Goal: Navigation & Orientation: Find specific page/section

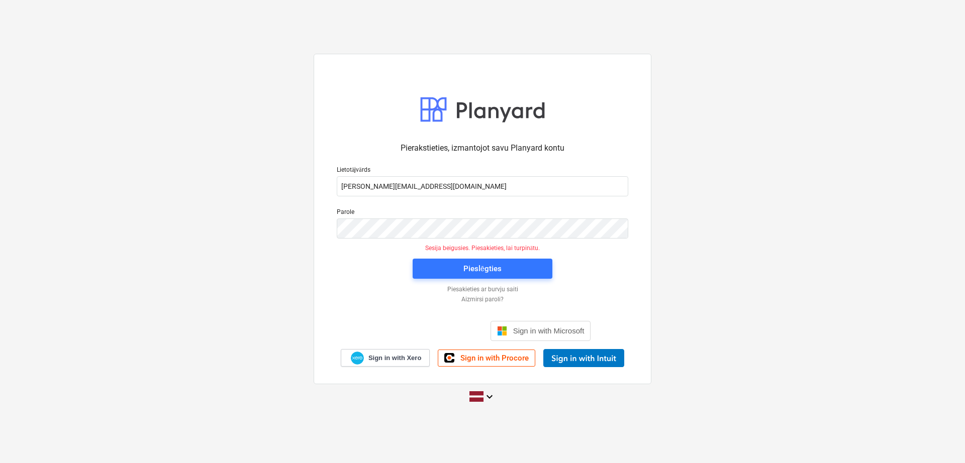
click at [708, 255] on div "Pierakstieties, izmantojot savu Planyard kontu Lietotājvārds [PERSON_NAME][EMAI…" at bounding box center [482, 232] width 965 height 372
click at [518, 275] on span "Pieslēgties" at bounding box center [483, 268] width 116 height 13
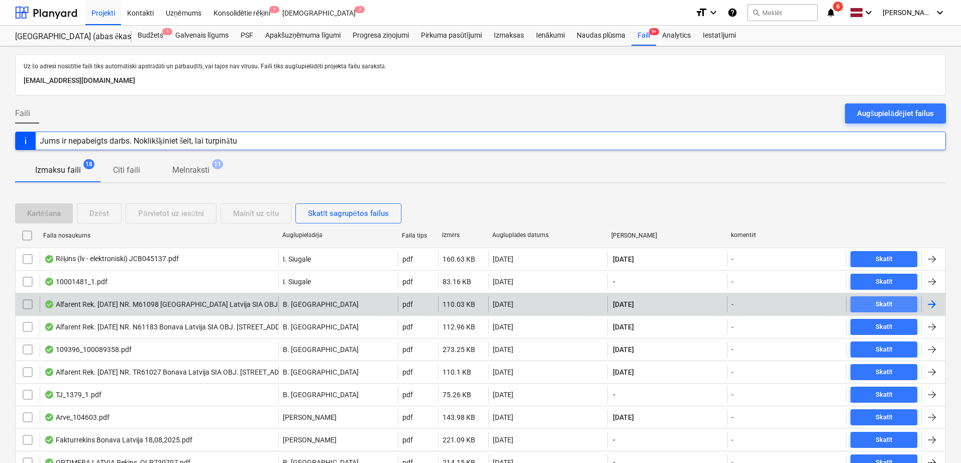
click at [864, 304] on span "Skatīt" at bounding box center [884, 305] width 59 height 12
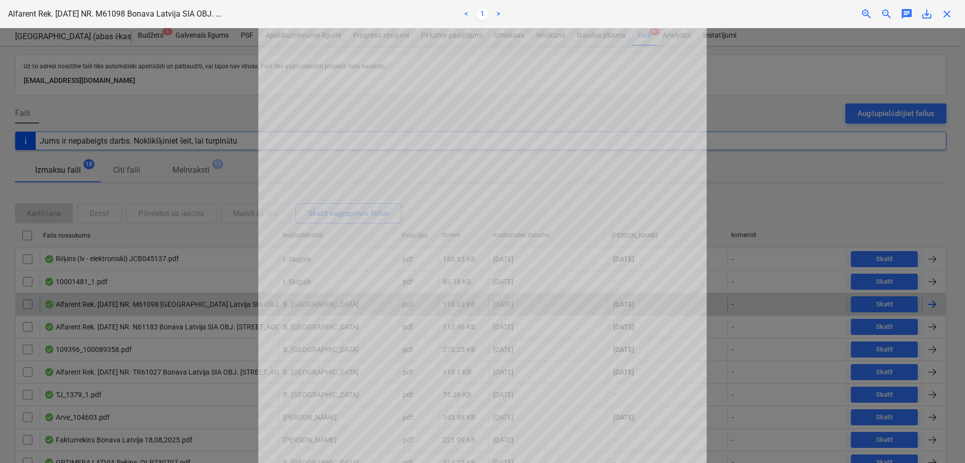
click at [948, 17] on div "Neizdevās iegūt projektu" at bounding box center [824, 10] width 271 height 21
click at [948, 9] on div "Neizdevās iegūt projektu" at bounding box center [824, 10] width 271 height 21
click at [946, 10] on div "Neizdevās iegūt projektu" at bounding box center [824, 10] width 271 height 21
click at [946, 11] on div "Neizdevās iegūt projektu" at bounding box center [824, 10] width 271 height 21
click at [948, 12] on div "Neizdevās iegūt projektu" at bounding box center [824, 10] width 271 height 21
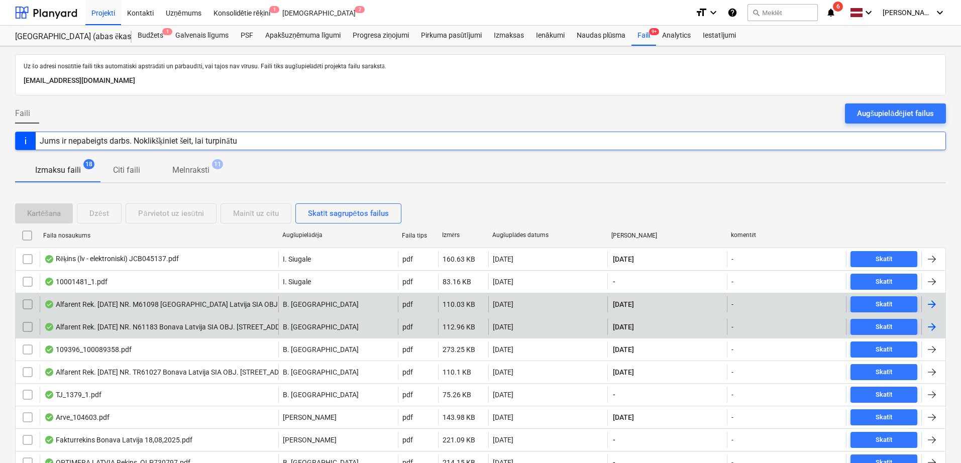
click at [937, 322] on div at bounding box center [932, 327] width 12 height 12
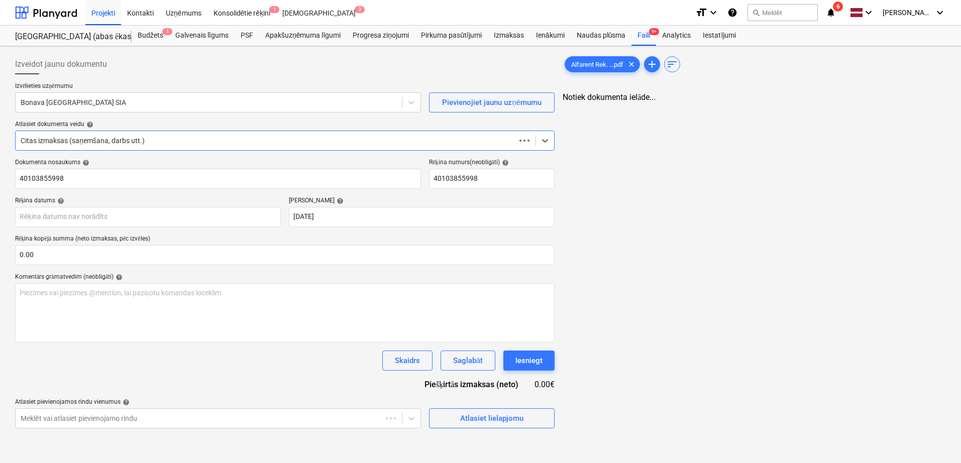
type input "40103855998"
type input "[DATE]"
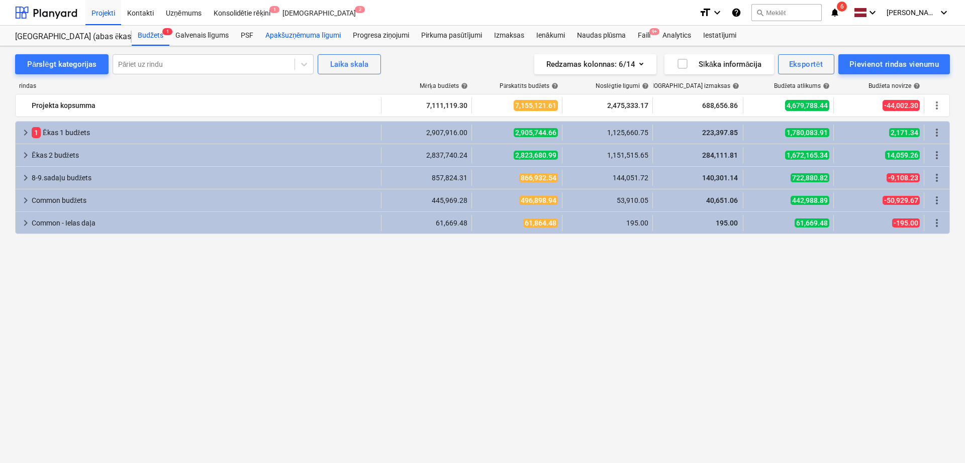
click at [319, 34] on div "Apakšuzņēmuma līgumi" at bounding box center [302, 36] width 87 height 20
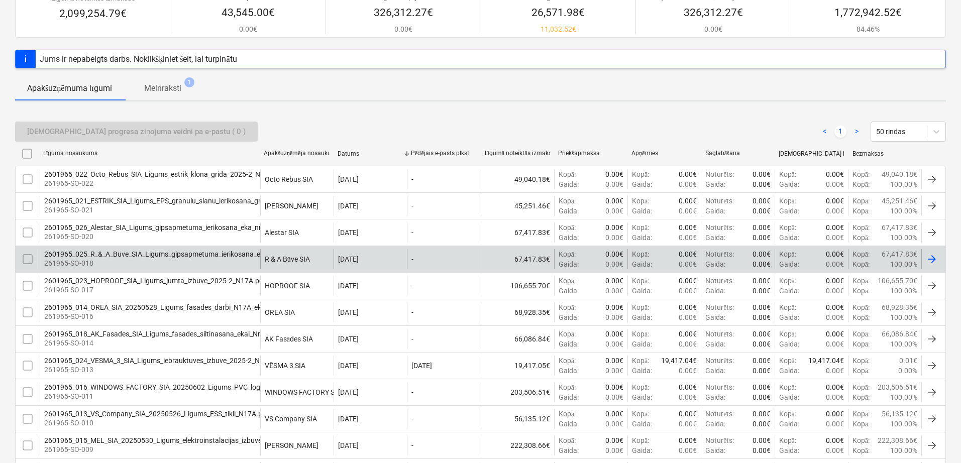
scroll to position [126, 0]
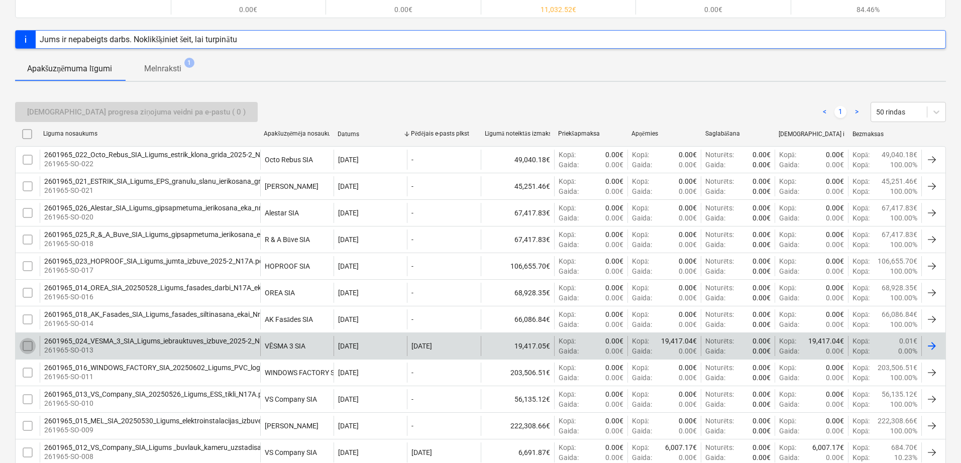
click at [30, 345] on input "checkbox" at bounding box center [28, 346] width 16 height 16
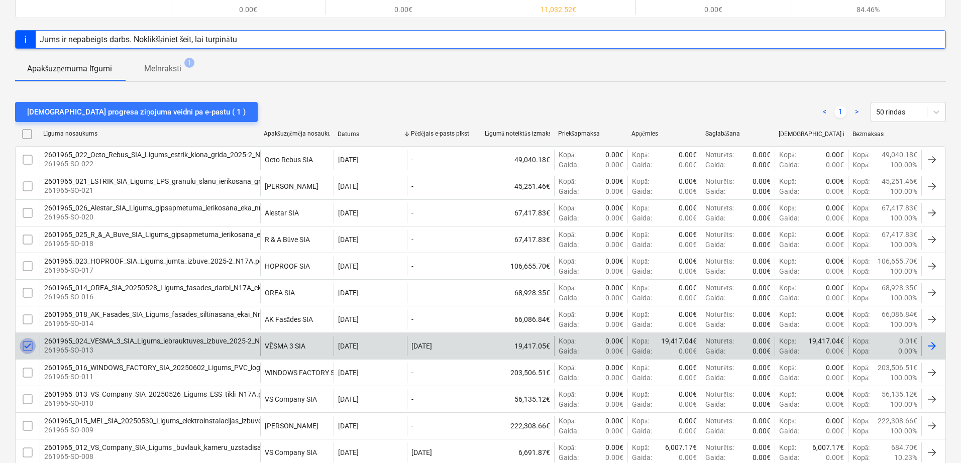
click at [30, 345] on input "checkbox" at bounding box center [28, 346] width 16 height 16
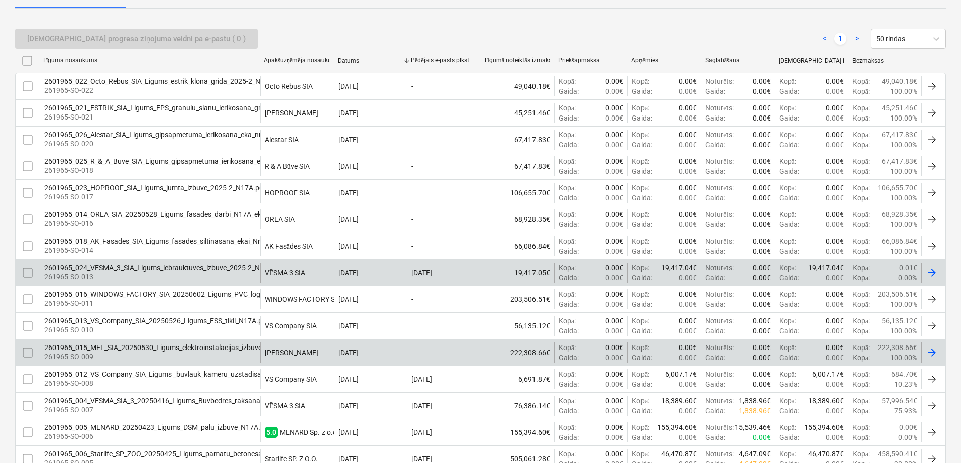
scroll to position [201, 0]
click at [27, 351] on input "checkbox" at bounding box center [28, 351] width 16 height 16
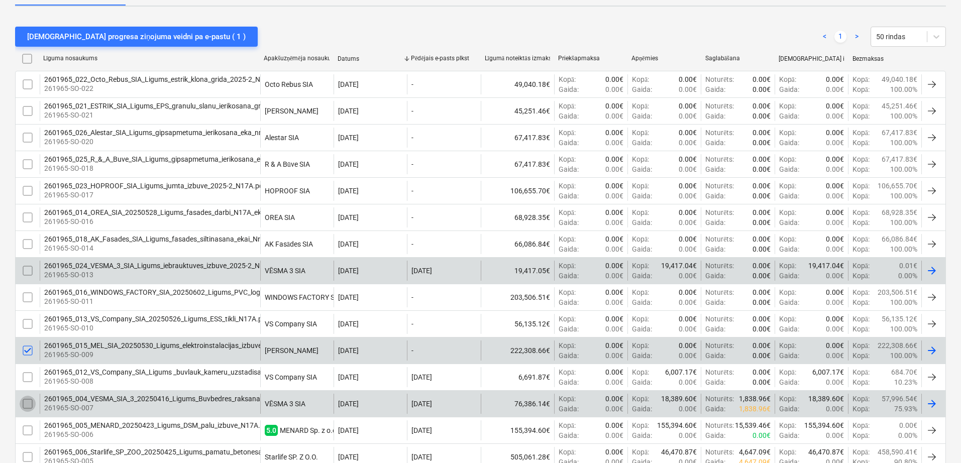
click at [28, 397] on input "checkbox" at bounding box center [28, 404] width 16 height 16
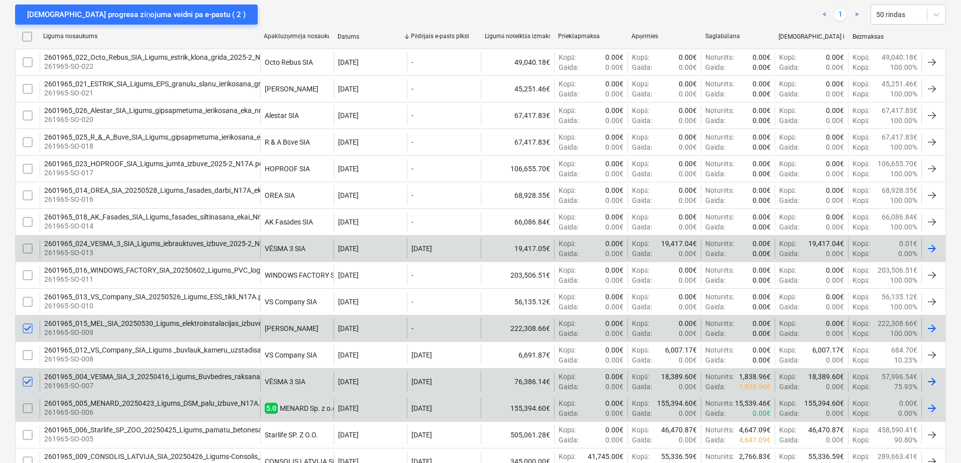
scroll to position [251, 0]
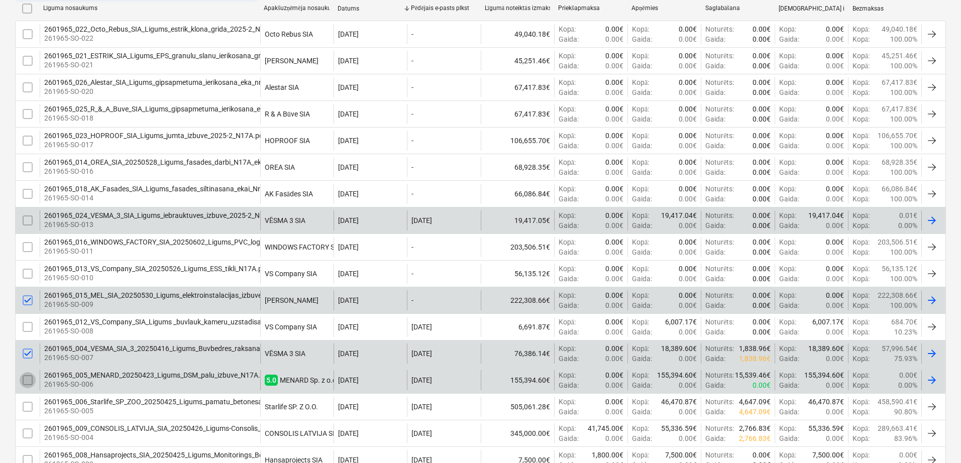
click at [27, 382] on input "checkbox" at bounding box center [28, 380] width 16 height 16
click at [27, 380] on input "checkbox" at bounding box center [28, 380] width 16 height 16
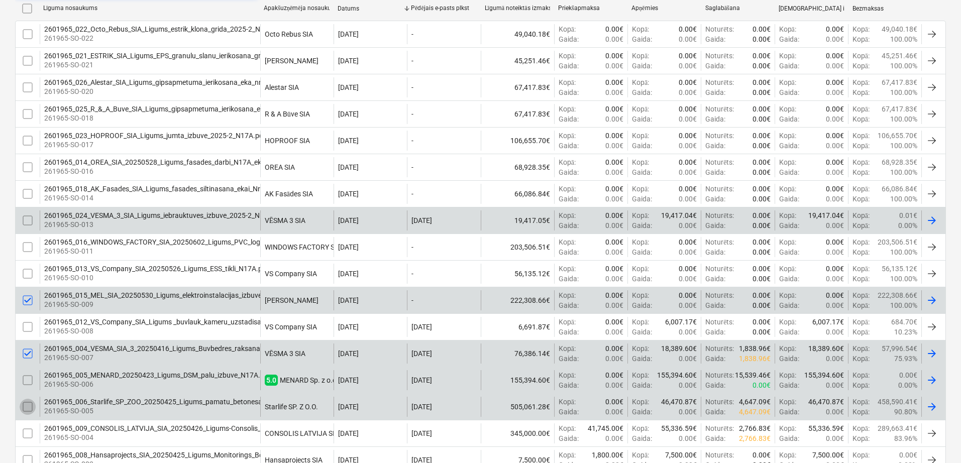
click at [27, 401] on input "checkbox" at bounding box center [28, 407] width 16 height 16
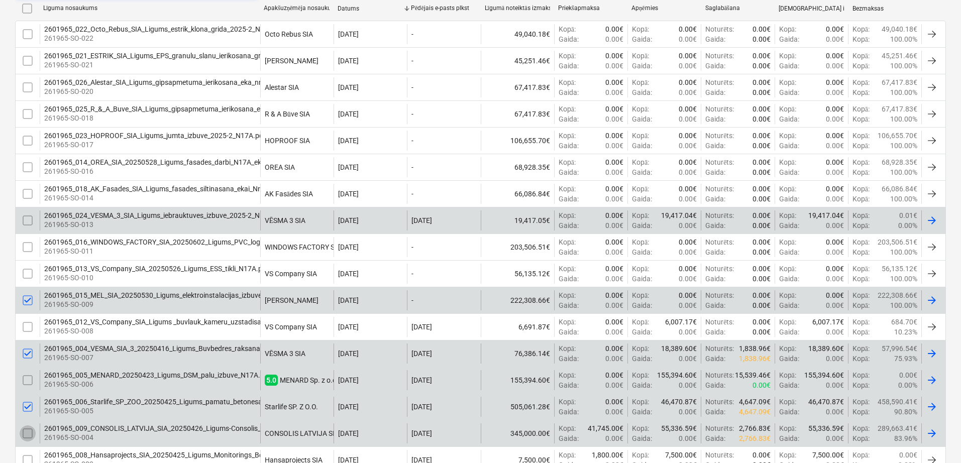
click at [27, 433] on input "checkbox" at bounding box center [28, 434] width 16 height 16
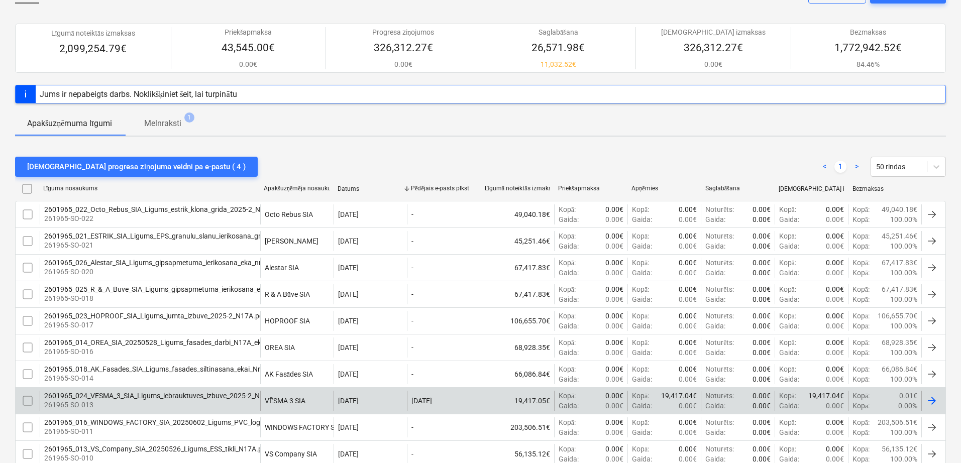
scroll to position [69, 0]
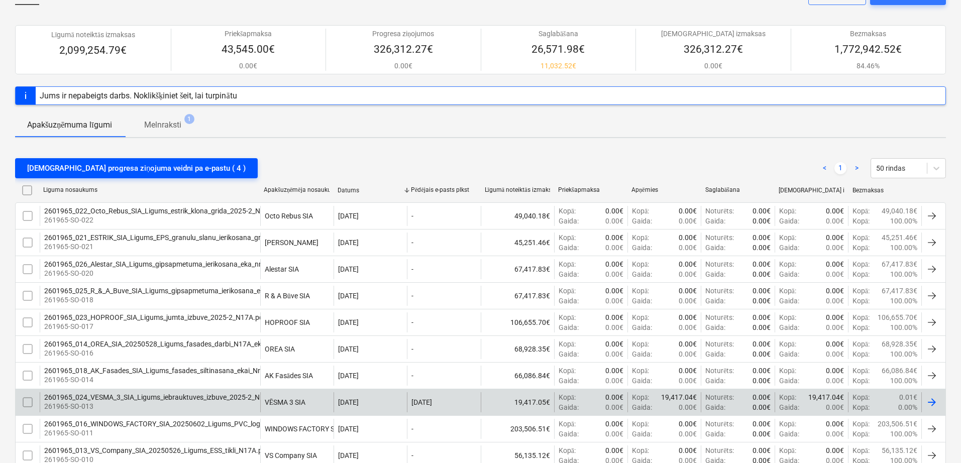
click at [139, 166] on div "[DEMOGRAPHIC_DATA] progresa ziņojuma veidni pa e-pastu ( 4 )" at bounding box center [136, 168] width 219 height 13
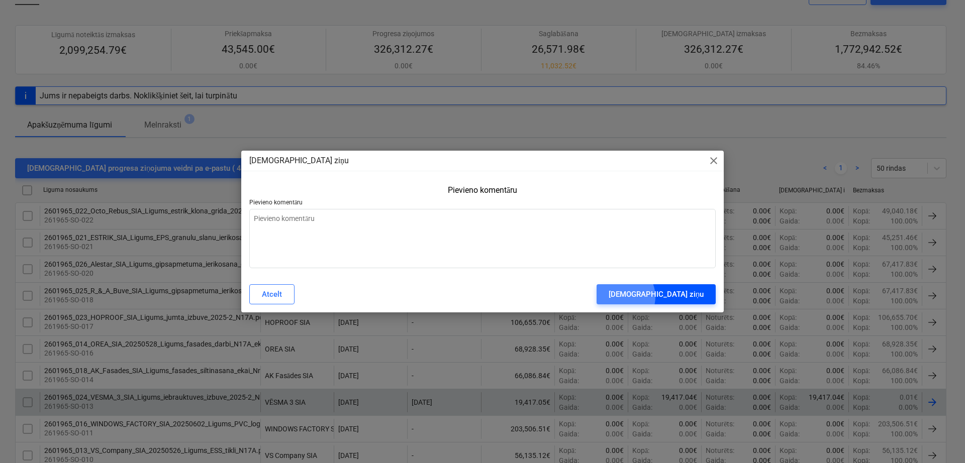
click at [683, 297] on div "[DEMOGRAPHIC_DATA] ziņu" at bounding box center [656, 294] width 95 height 13
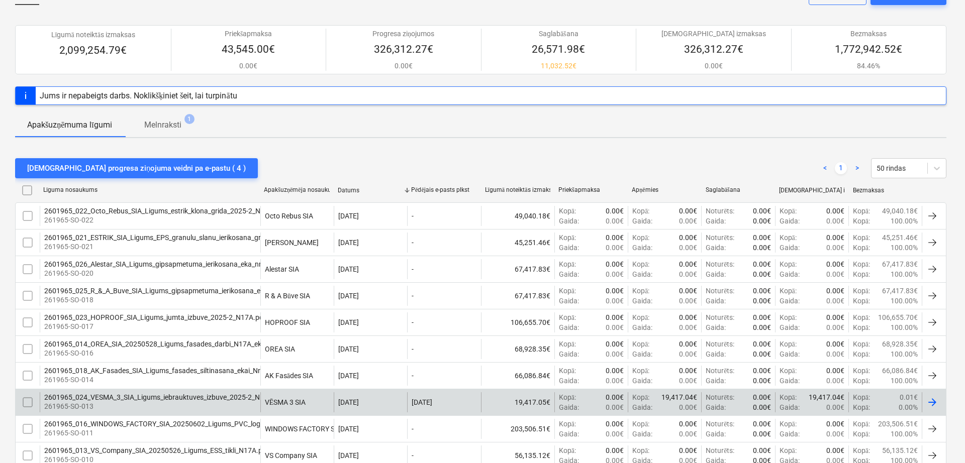
type textarea "x"
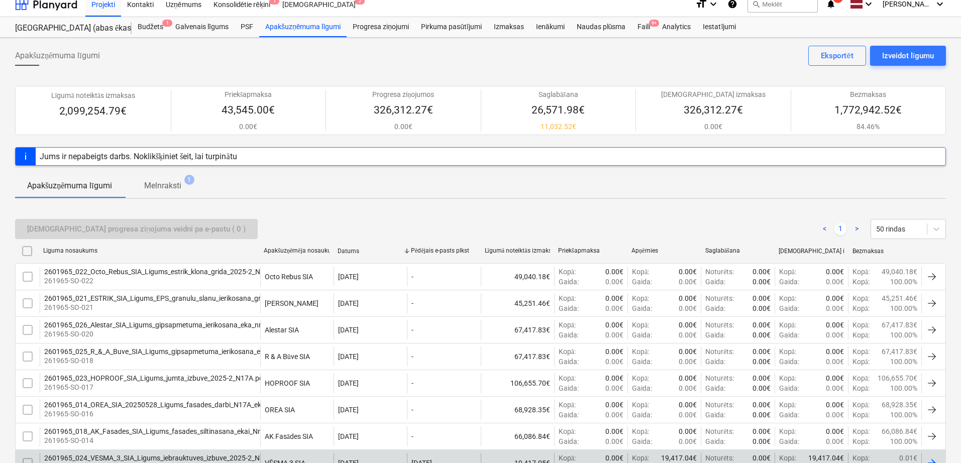
scroll to position [3, 0]
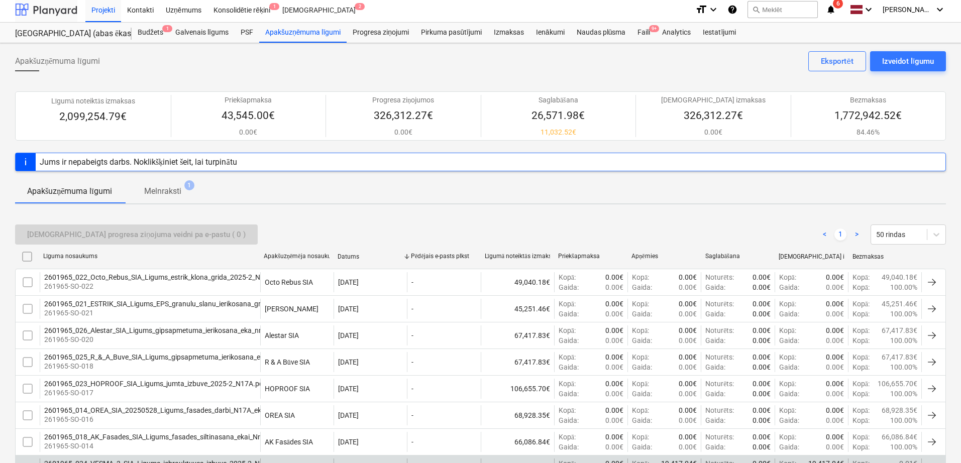
click at [46, 12] on div at bounding box center [46, 9] width 62 height 25
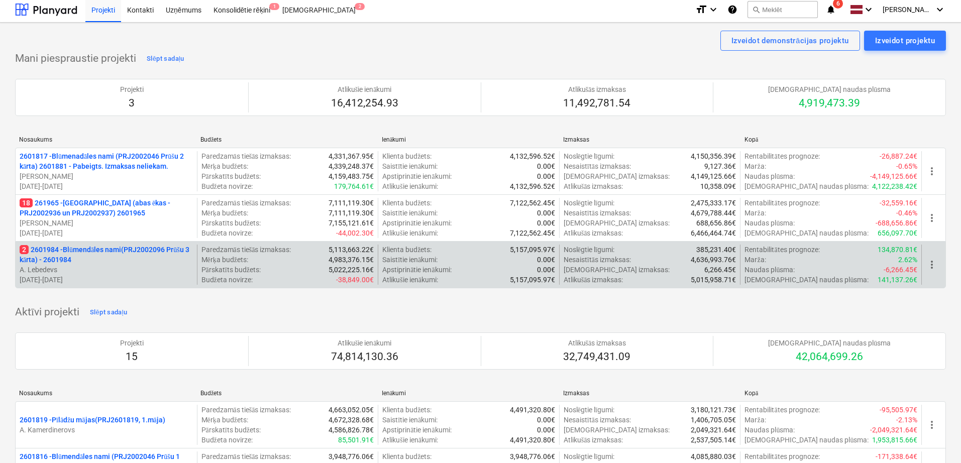
click at [113, 261] on p "2 2601984 - Blūmendāles nami(PRJ2002096 Prūšu 3 kārta) - 2601984" at bounding box center [106, 255] width 173 height 20
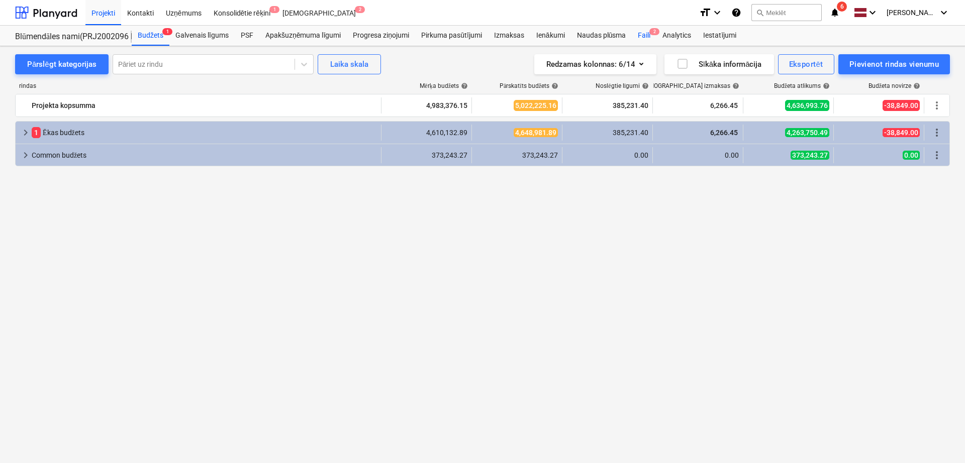
click at [649, 32] on span "2" at bounding box center [654, 31] width 10 height 7
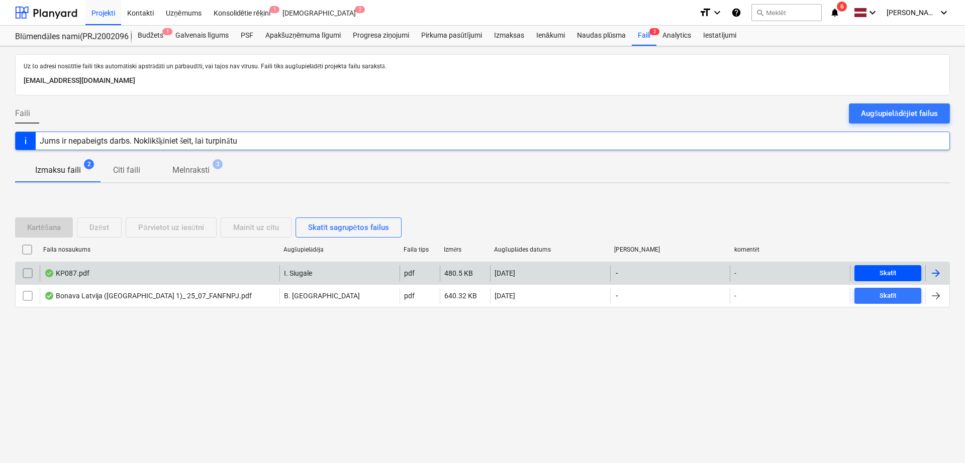
click at [896, 266] on button "Skatīt" at bounding box center [887, 273] width 67 height 16
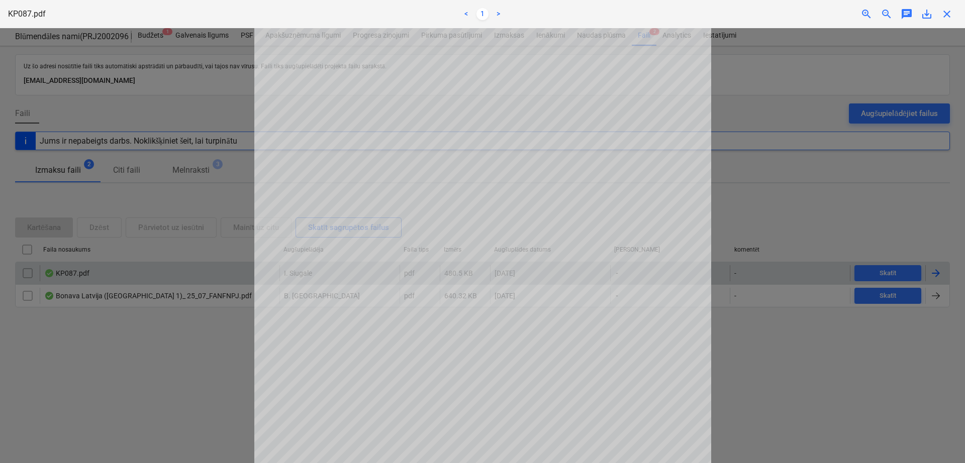
click at [947, 14] on div "Neizdevās iegūt projektu" at bounding box center [824, 10] width 271 height 21
click at [948, 10] on div "Neizdevās iegūt projektu" at bounding box center [824, 10] width 271 height 21
click at [952, 20] on div "Neizdevās iegūt projektu" at bounding box center [824, 10] width 271 height 21
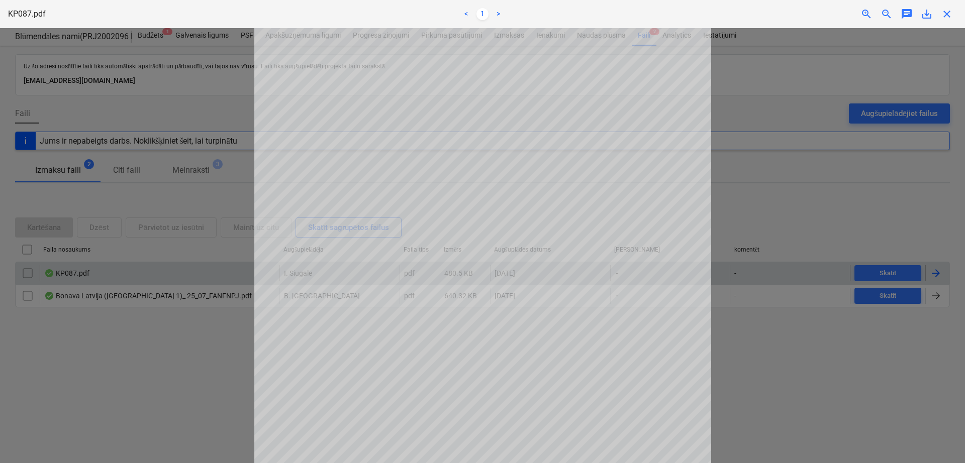
click at [949, 14] on div "Neizdevās iegūt projektu" at bounding box center [824, 10] width 271 height 21
click at [952, 15] on div "Neizdevās iegūt projektu" at bounding box center [824, 10] width 271 height 21
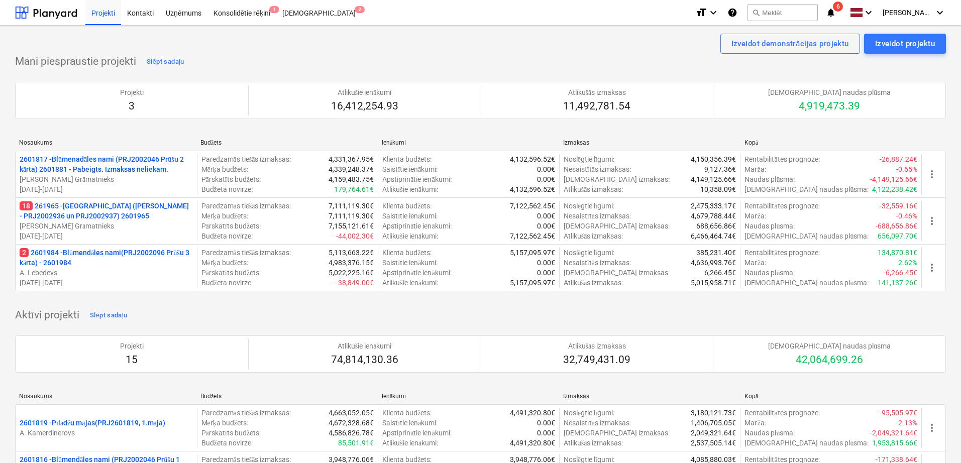
click at [836, 11] on icon "notifications" at bounding box center [831, 13] width 10 height 12
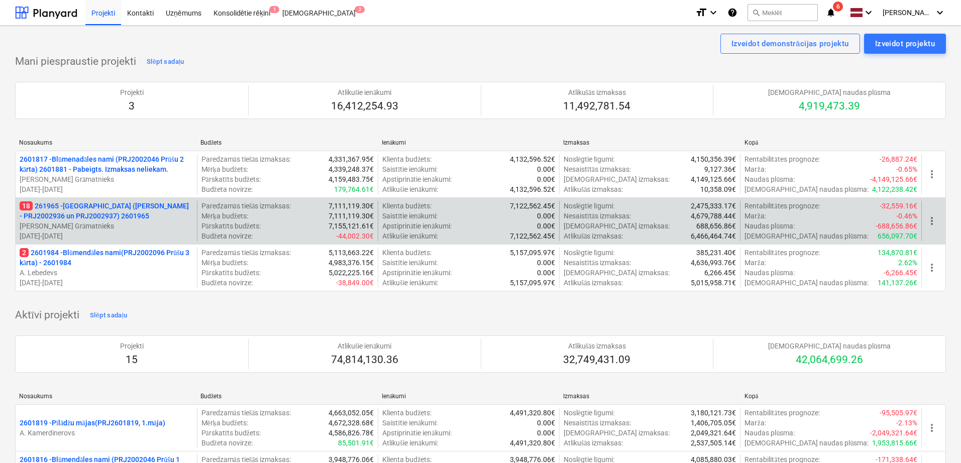
click at [105, 222] on p "[PERSON_NAME]" at bounding box center [106, 226] width 173 height 10
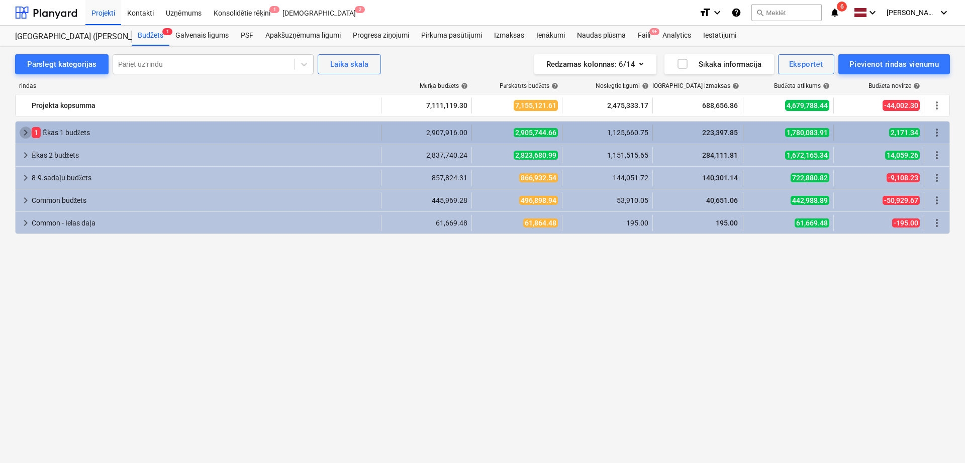
click at [23, 133] on span "keyboard_arrow_right" at bounding box center [26, 133] width 12 height 12
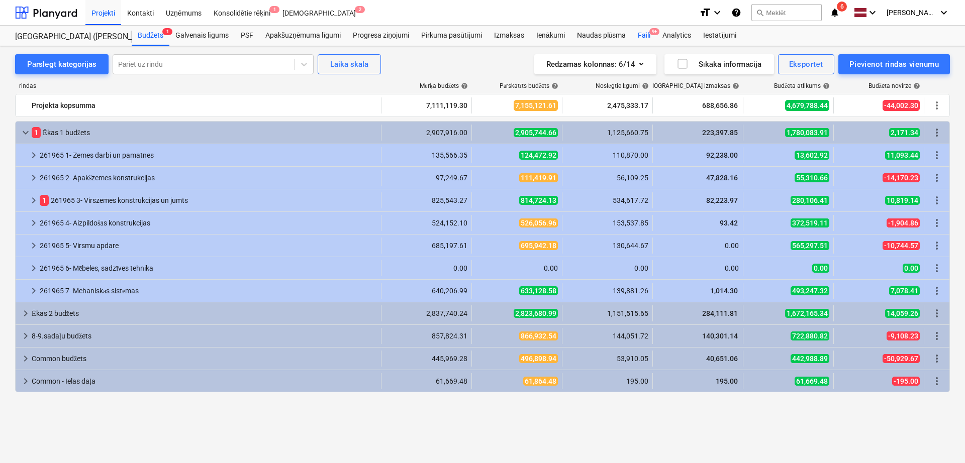
click at [653, 37] on div "Faili 9+" at bounding box center [644, 36] width 25 height 20
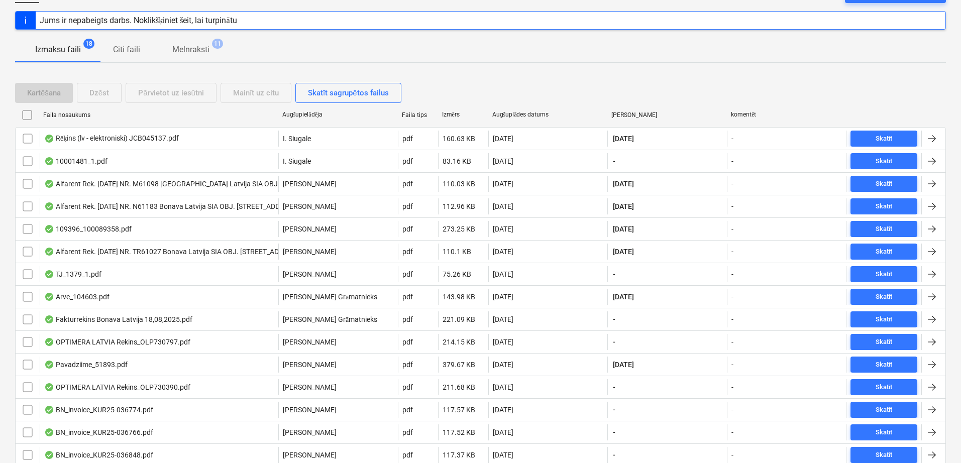
scroll to position [120, 0]
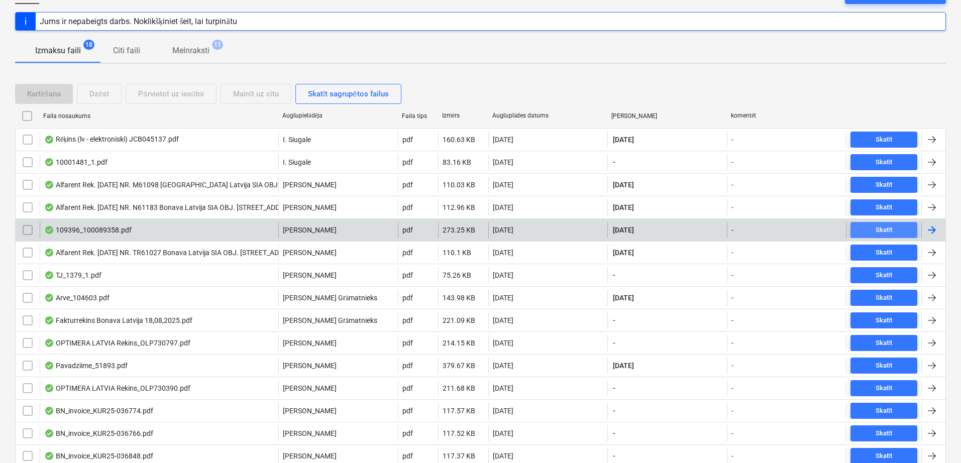
click at [897, 233] on span "Skatīt" at bounding box center [884, 231] width 59 height 12
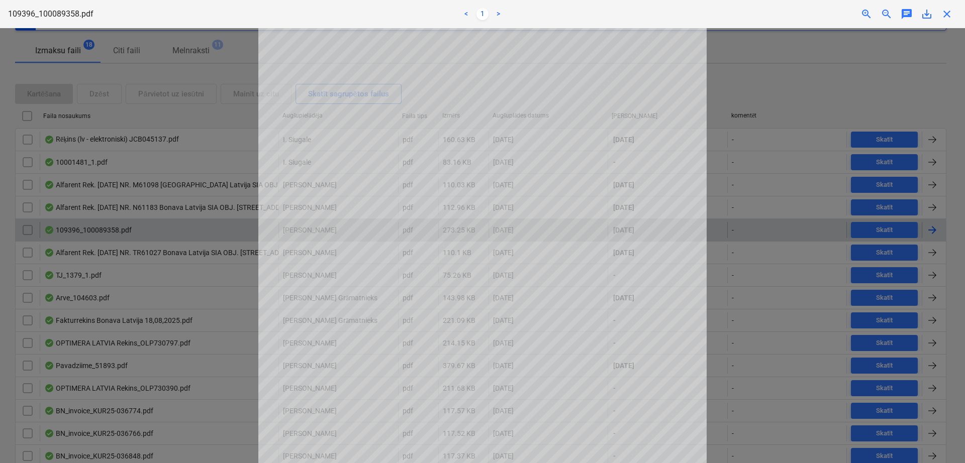
click at [945, 12] on span "close" at bounding box center [947, 14] width 12 height 12
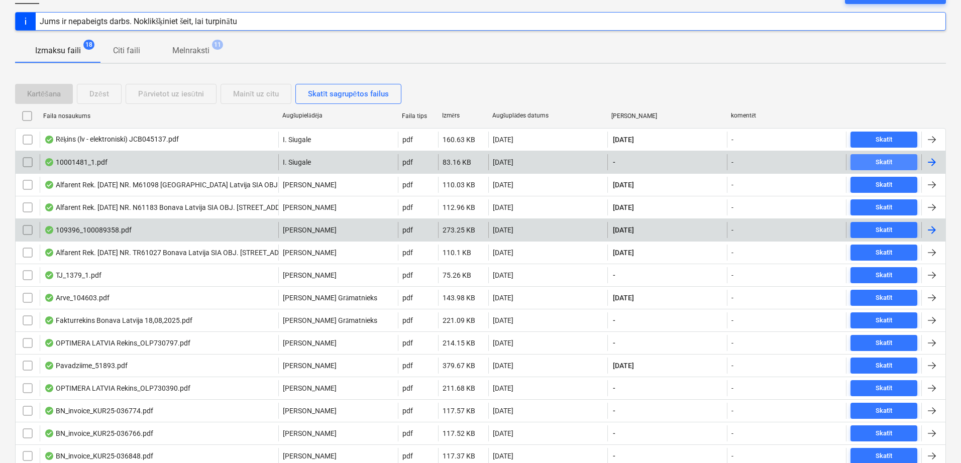
click at [899, 165] on span "Skatīt" at bounding box center [884, 163] width 59 height 12
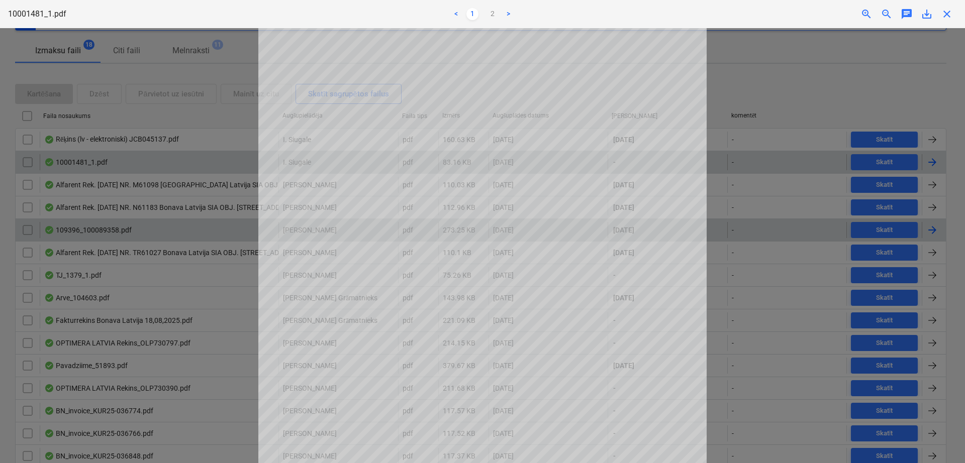
click at [948, 16] on span "close" at bounding box center [947, 14] width 12 height 12
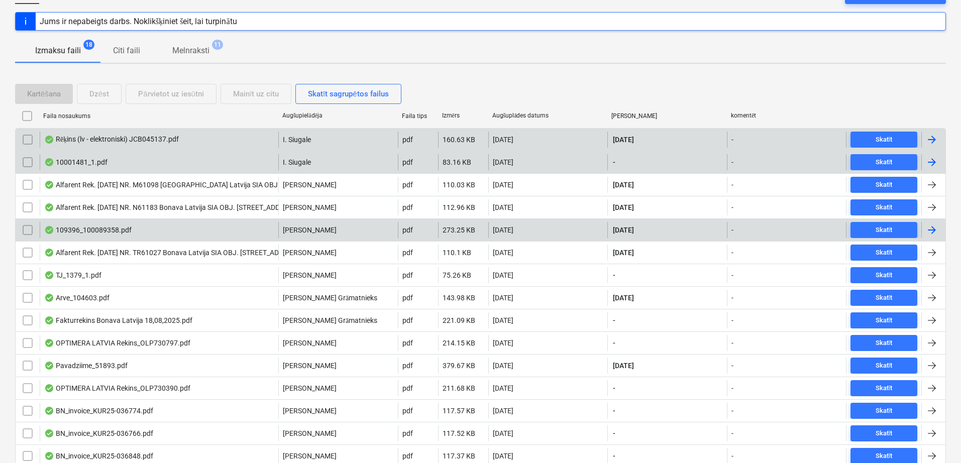
click at [889, 129] on div "Rēķins (lv - elektroniski) JCB045137.pdf I. Siugale pdf 160.63 KB 21.08.2025 18…" at bounding box center [480, 139] width 931 height 23
click at [887, 142] on div "Skatīt" at bounding box center [884, 140] width 17 height 12
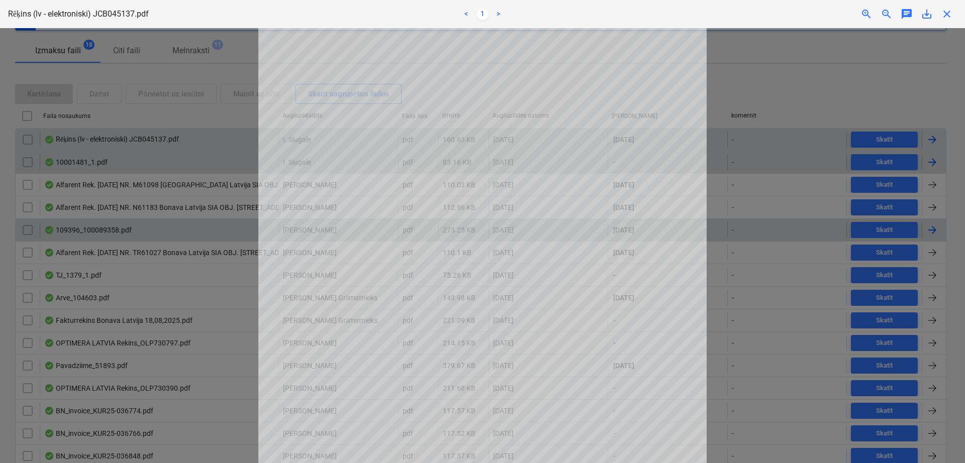
click at [946, 13] on span "close" at bounding box center [947, 14] width 12 height 12
